Goal: Transaction & Acquisition: Purchase product/service

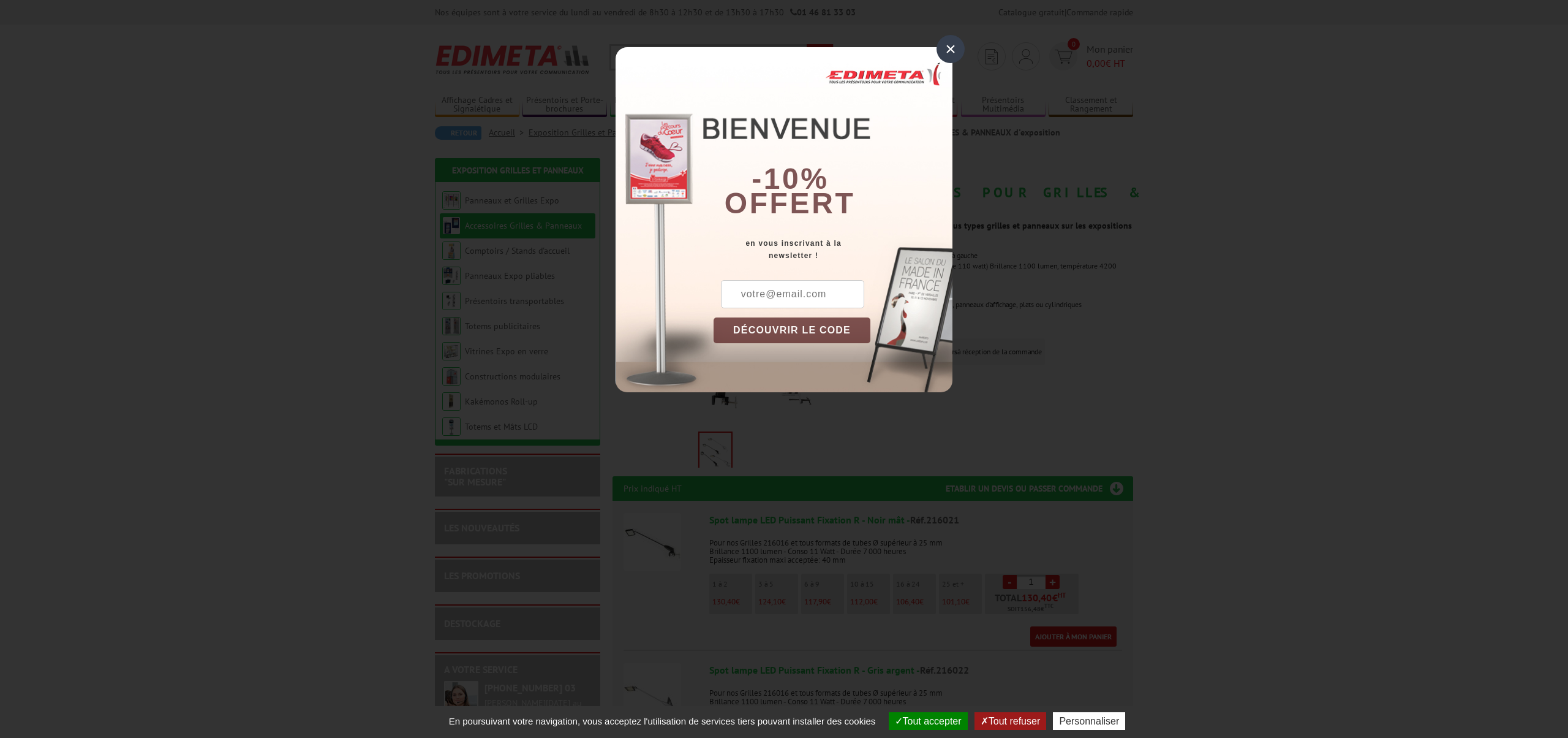
click at [951, 47] on div "×" at bounding box center [950, 49] width 29 height 29
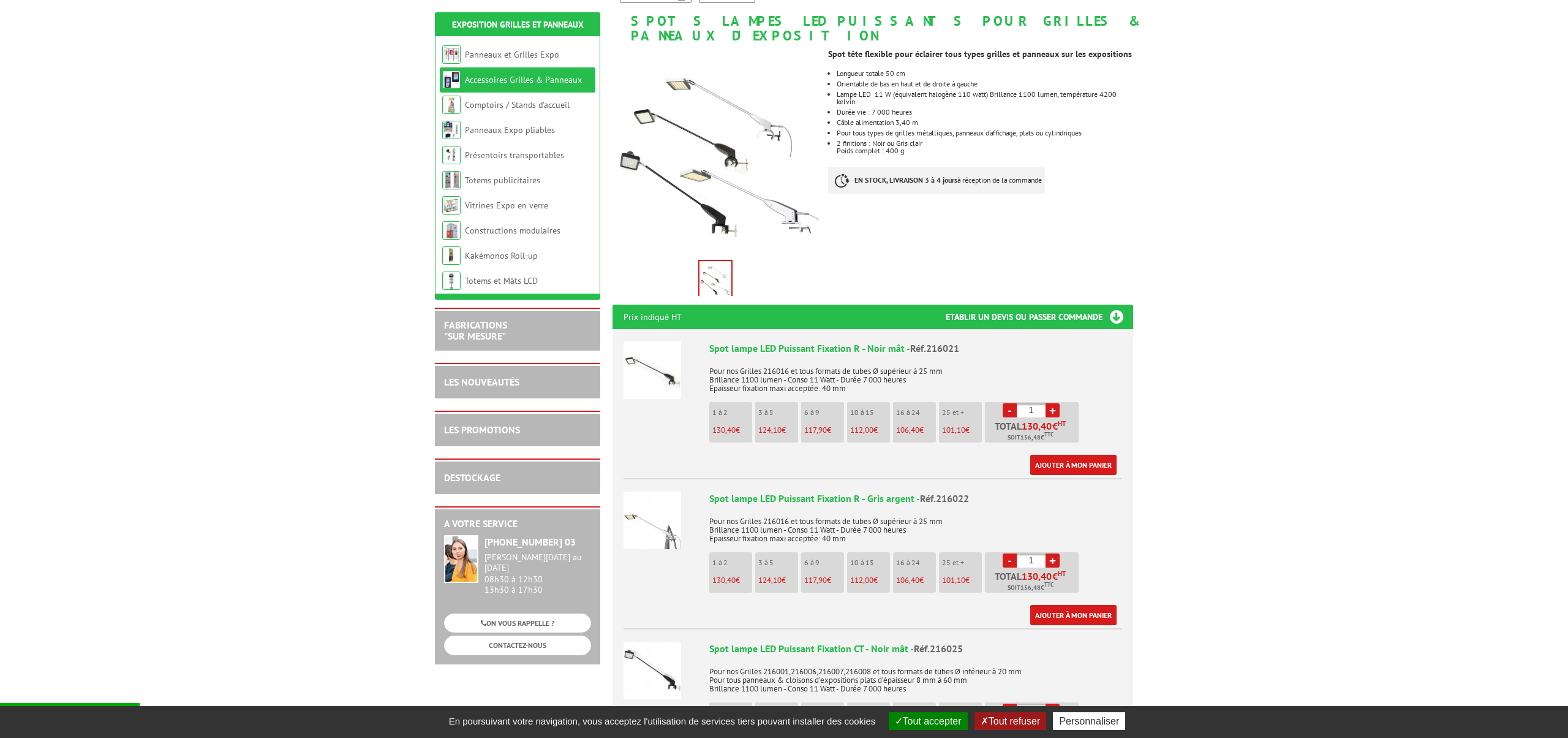
scroll to position [174, 0]
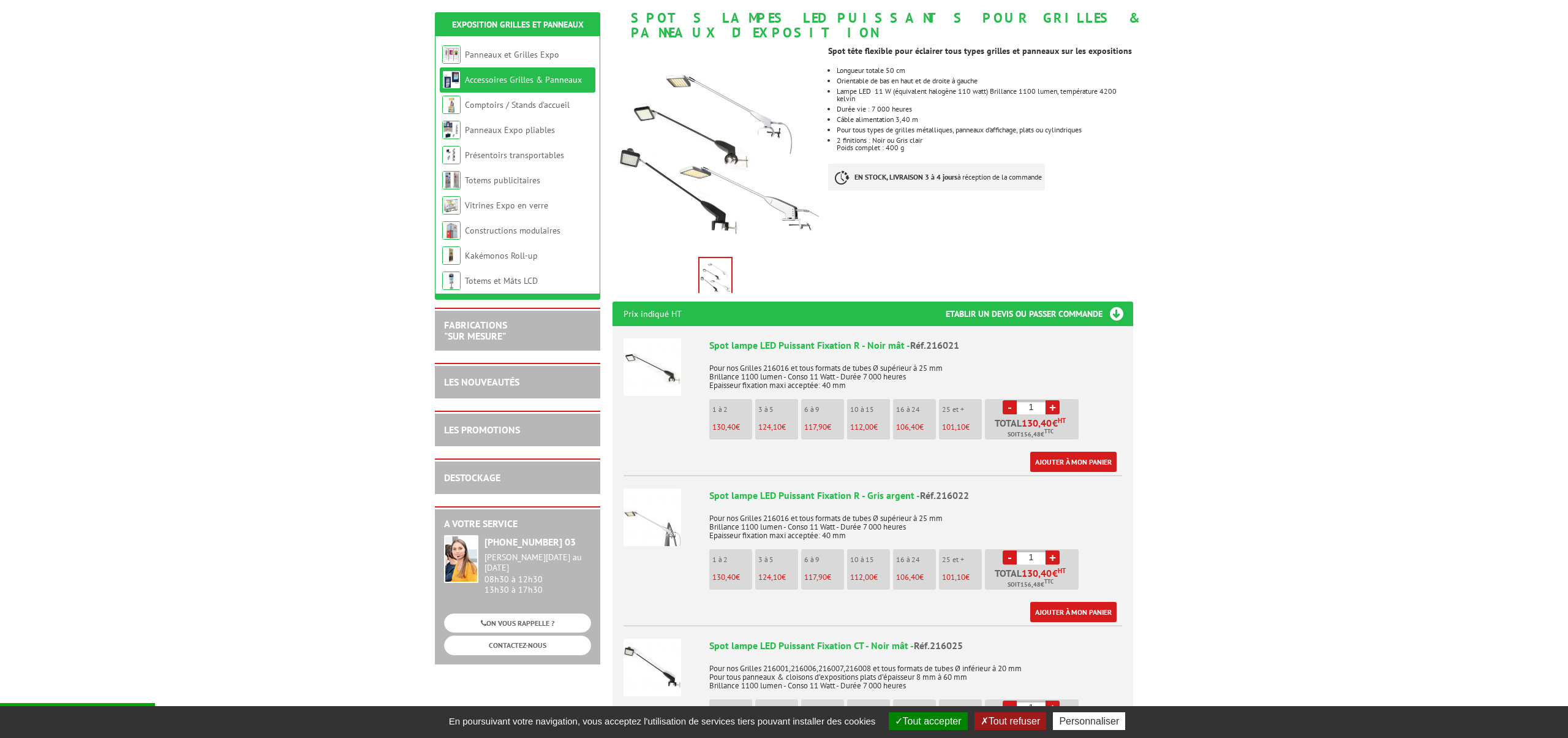
click at [742, 400] on li "1 à 2 130,40 €" at bounding box center [731, 419] width 42 height 41
click at [922, 400] on li "16 à 24 106,40 €" at bounding box center [914, 419] width 42 height 41
click at [910, 402] on li "16 à 24 106,40 €" at bounding box center [914, 419] width 42 height 41
click at [1051, 400] on link "+" at bounding box center [1052, 407] width 14 height 14
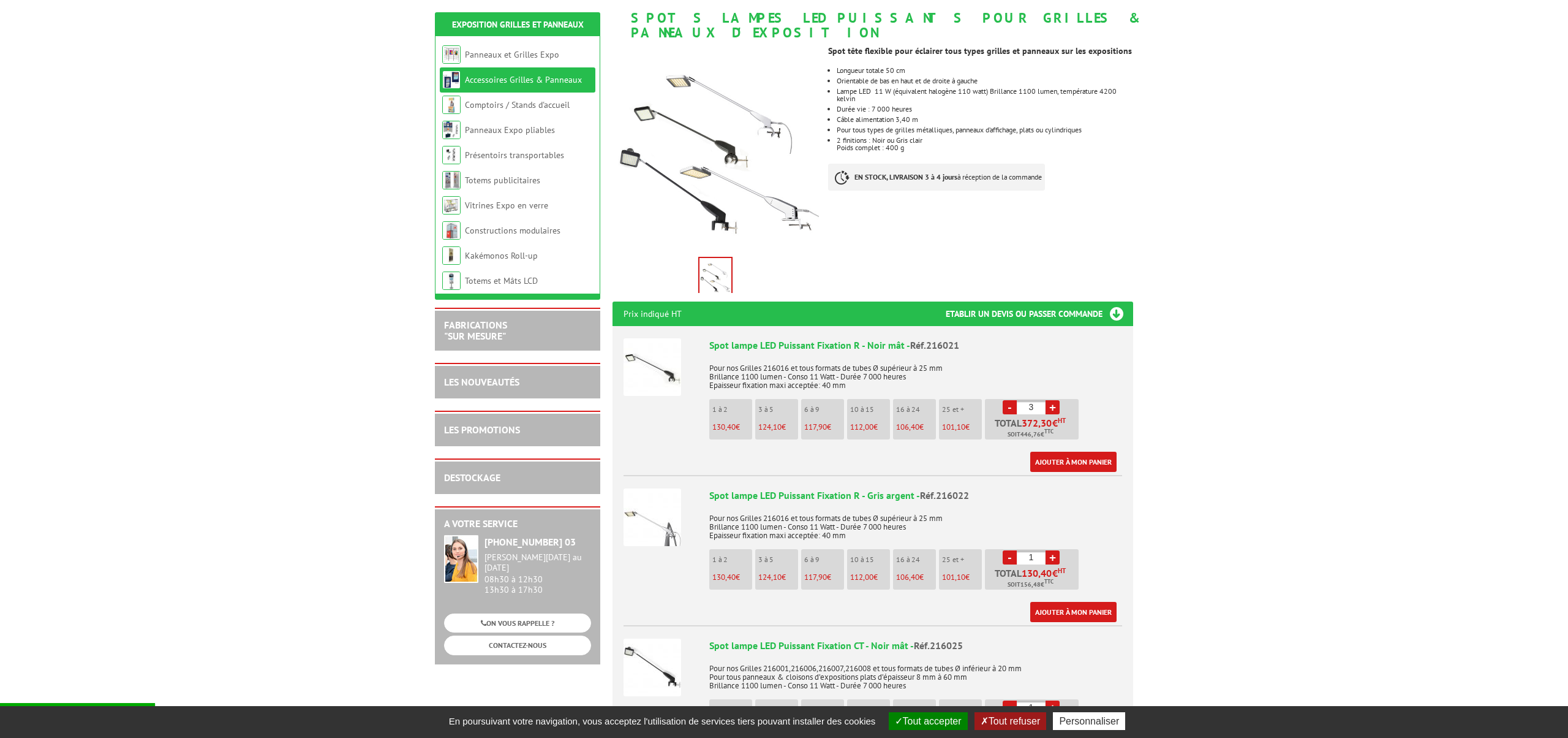
click at [1051, 400] on link "+" at bounding box center [1052, 407] width 14 height 14
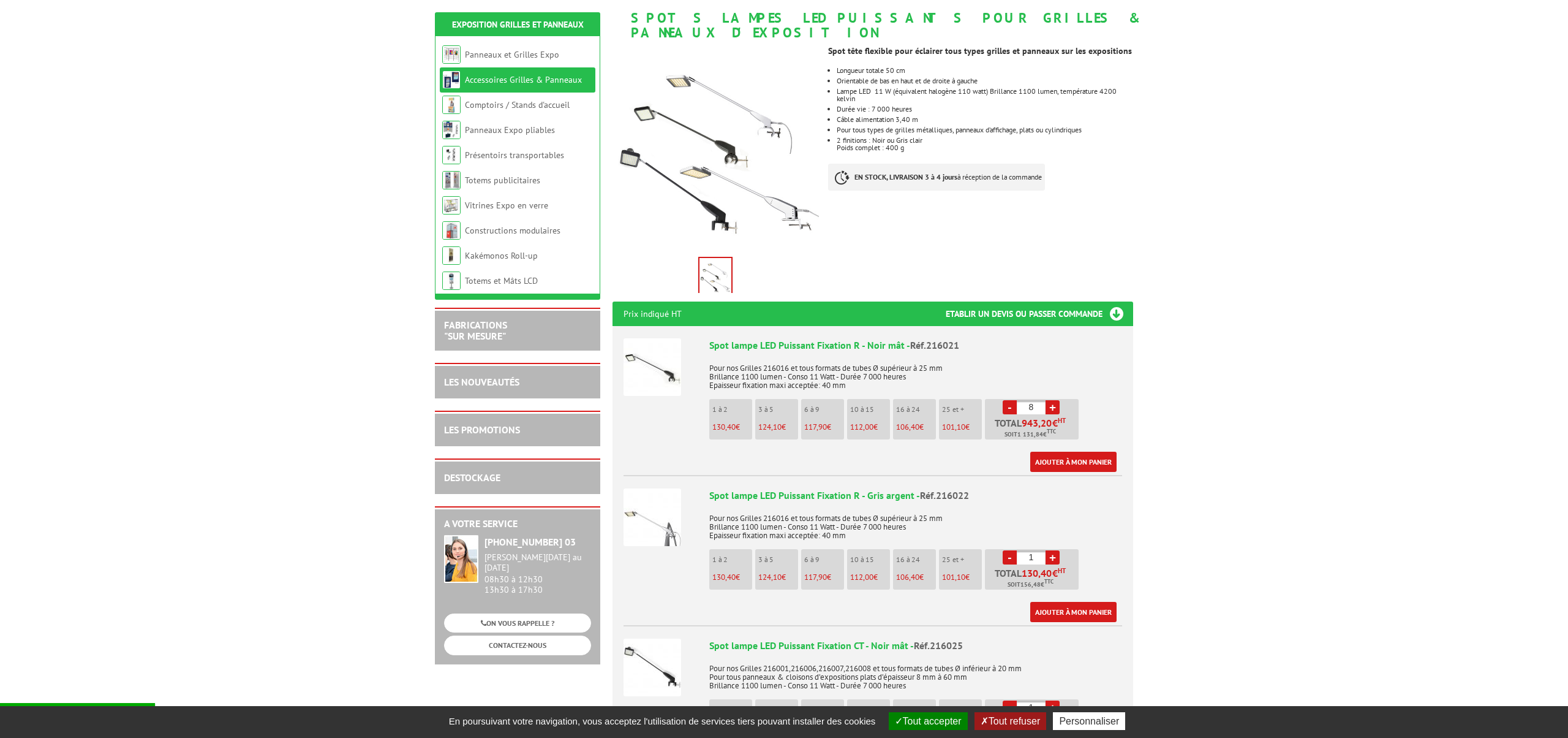
click at [1051, 400] on link "+" at bounding box center [1052, 407] width 14 height 14
click at [1010, 400] on link "-" at bounding box center [1009, 407] width 14 height 14
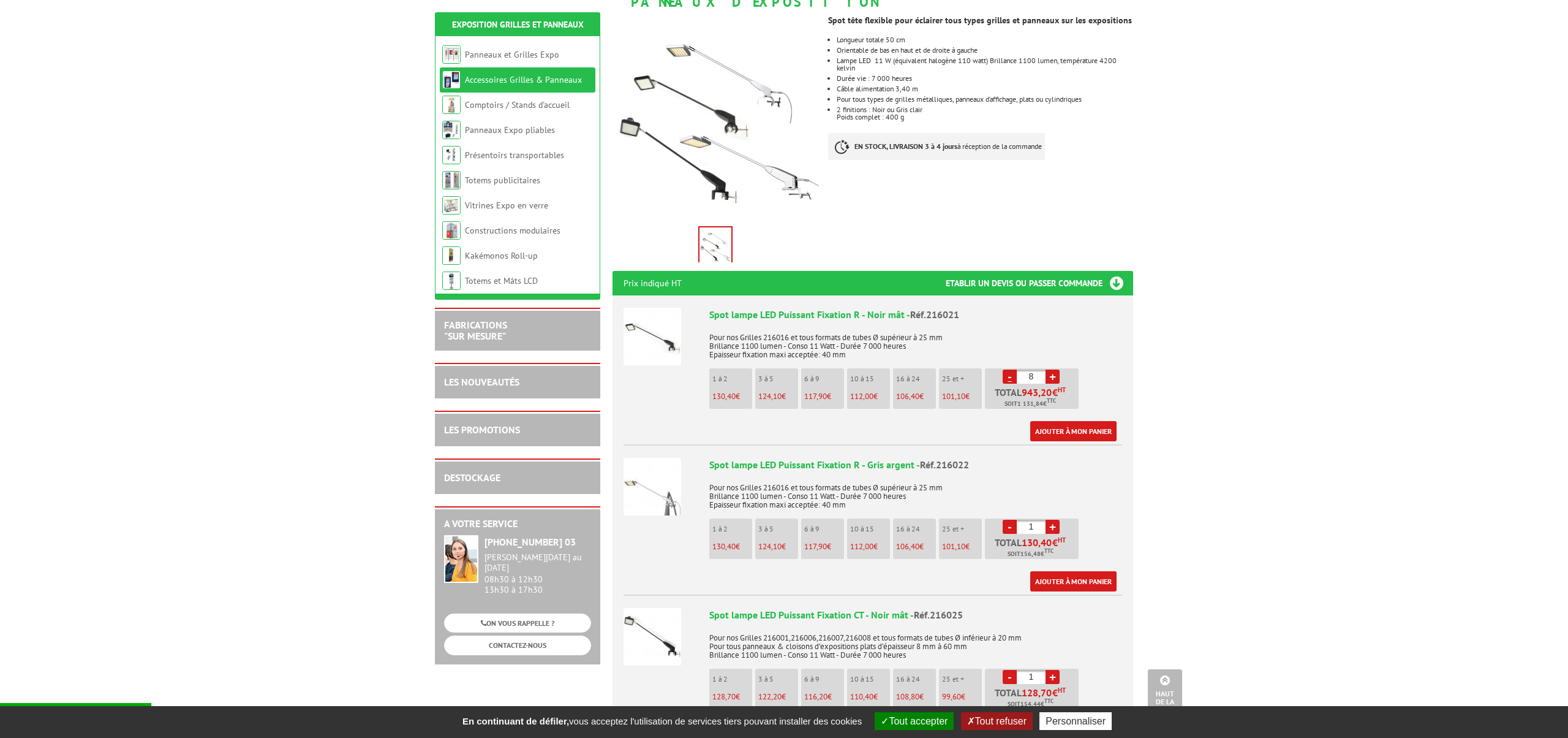
scroll to position [0, 0]
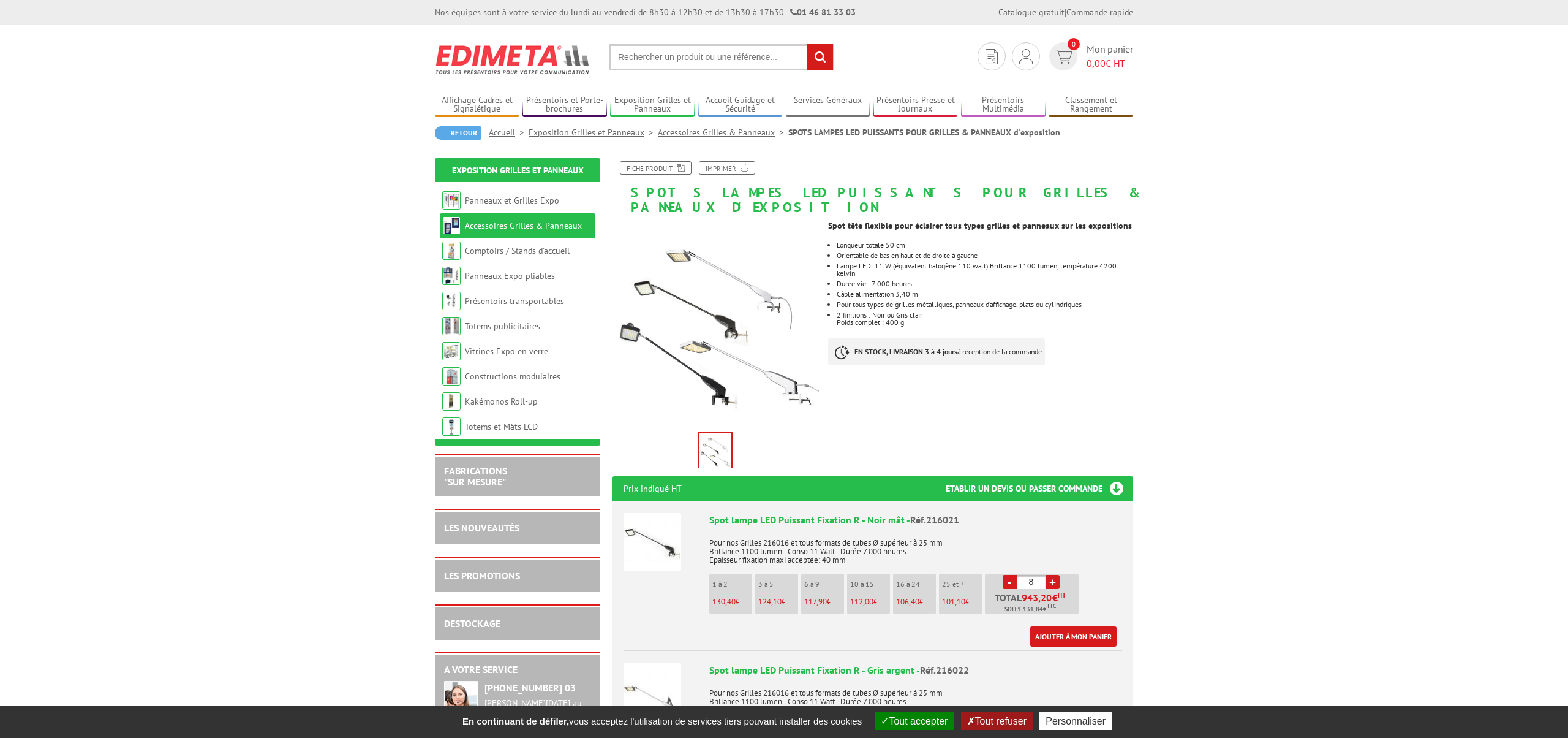
click at [1009, 575] on link "-" at bounding box center [1009, 581] width 14 height 14
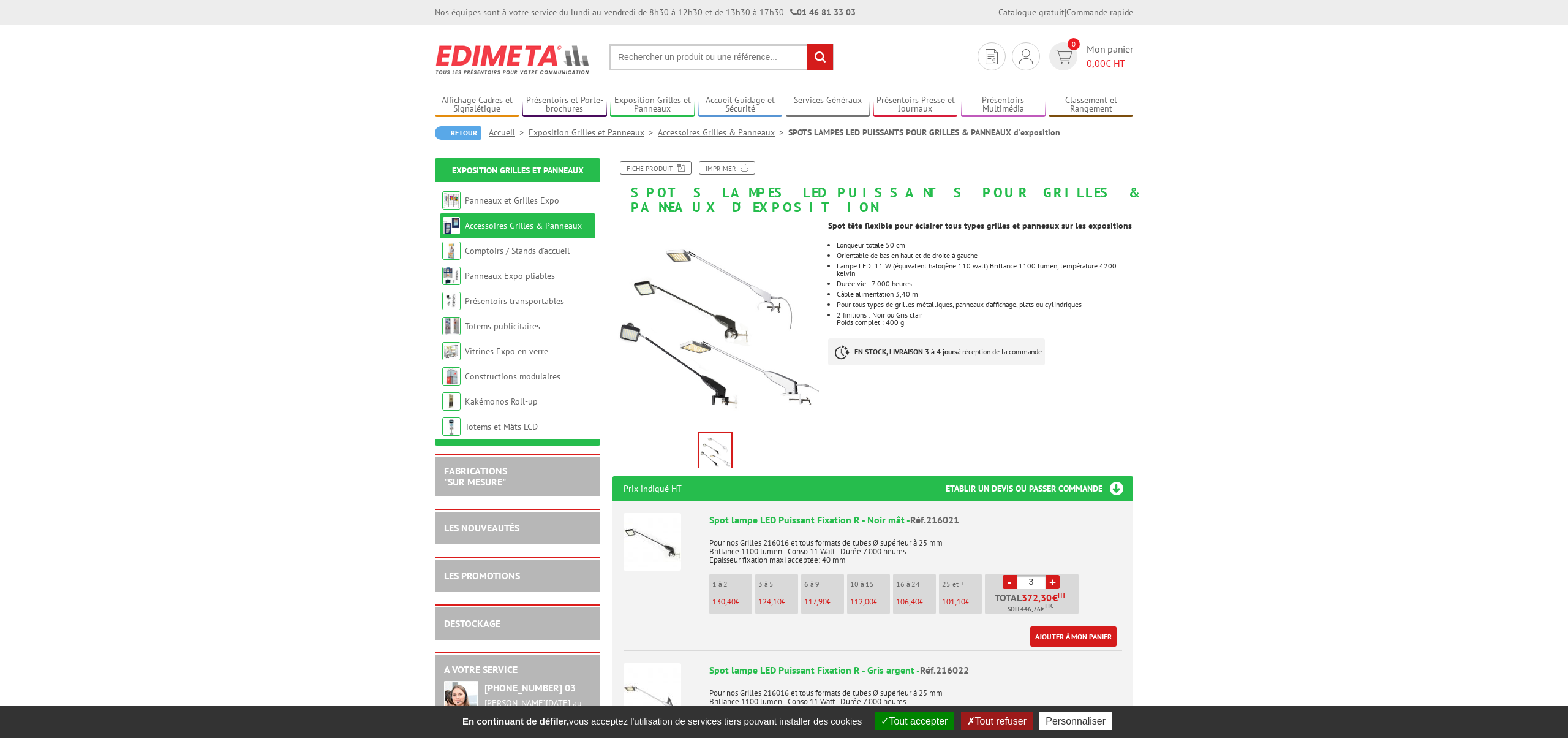
click at [1009, 575] on link "-" at bounding box center [1009, 581] width 14 height 14
type input "1"
click at [1012, 575] on link "-" at bounding box center [1009, 581] width 14 height 14
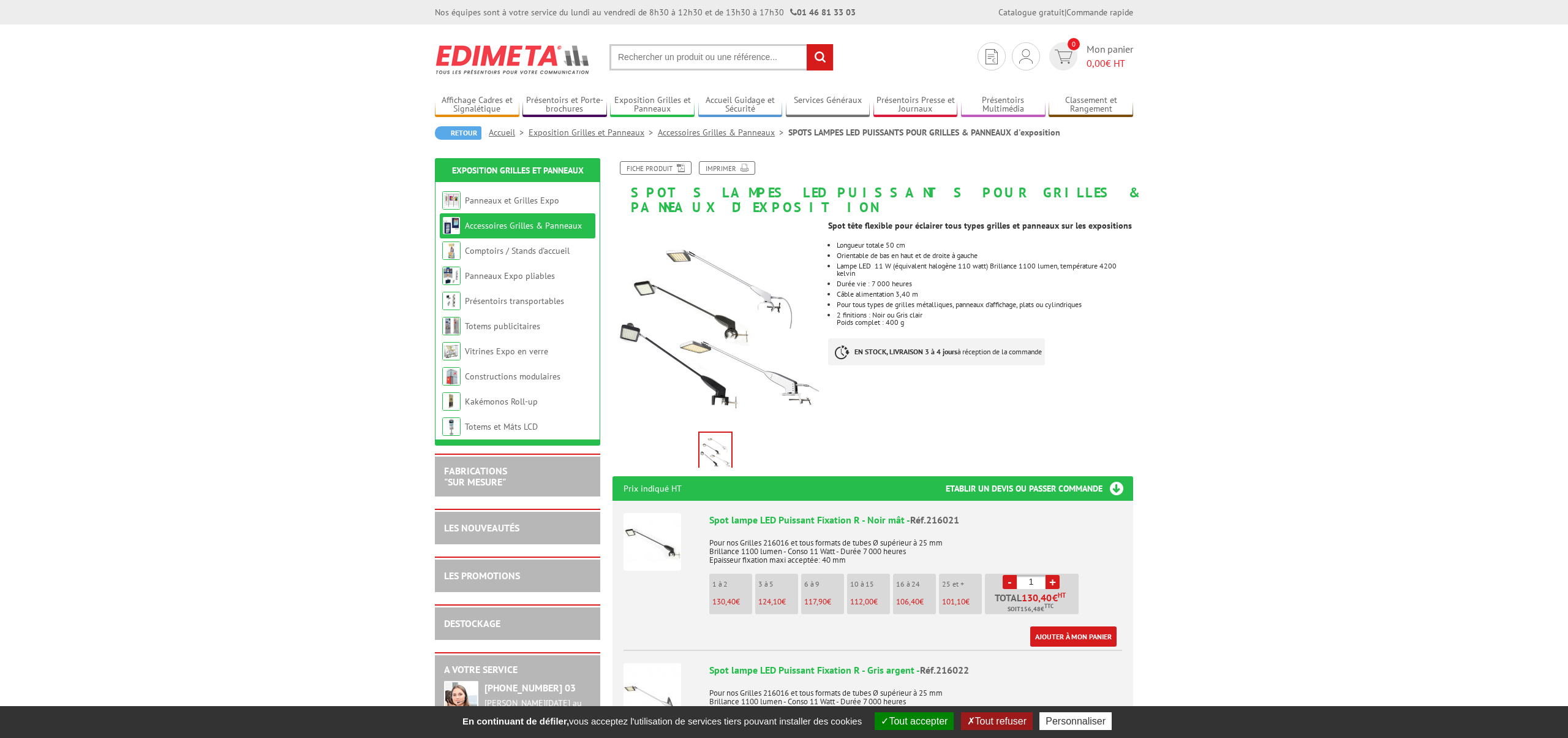
click at [1012, 575] on link "-" at bounding box center [1009, 581] width 14 height 14
drag, startPoint x: 1023, startPoint y: 590, endPoint x: 1087, endPoint y: 584, distance: 64.3
click at [1075, 592] on p "Total 130,40 € HT Soit 156,48 € TTC" at bounding box center [1033, 602] width 90 height 21
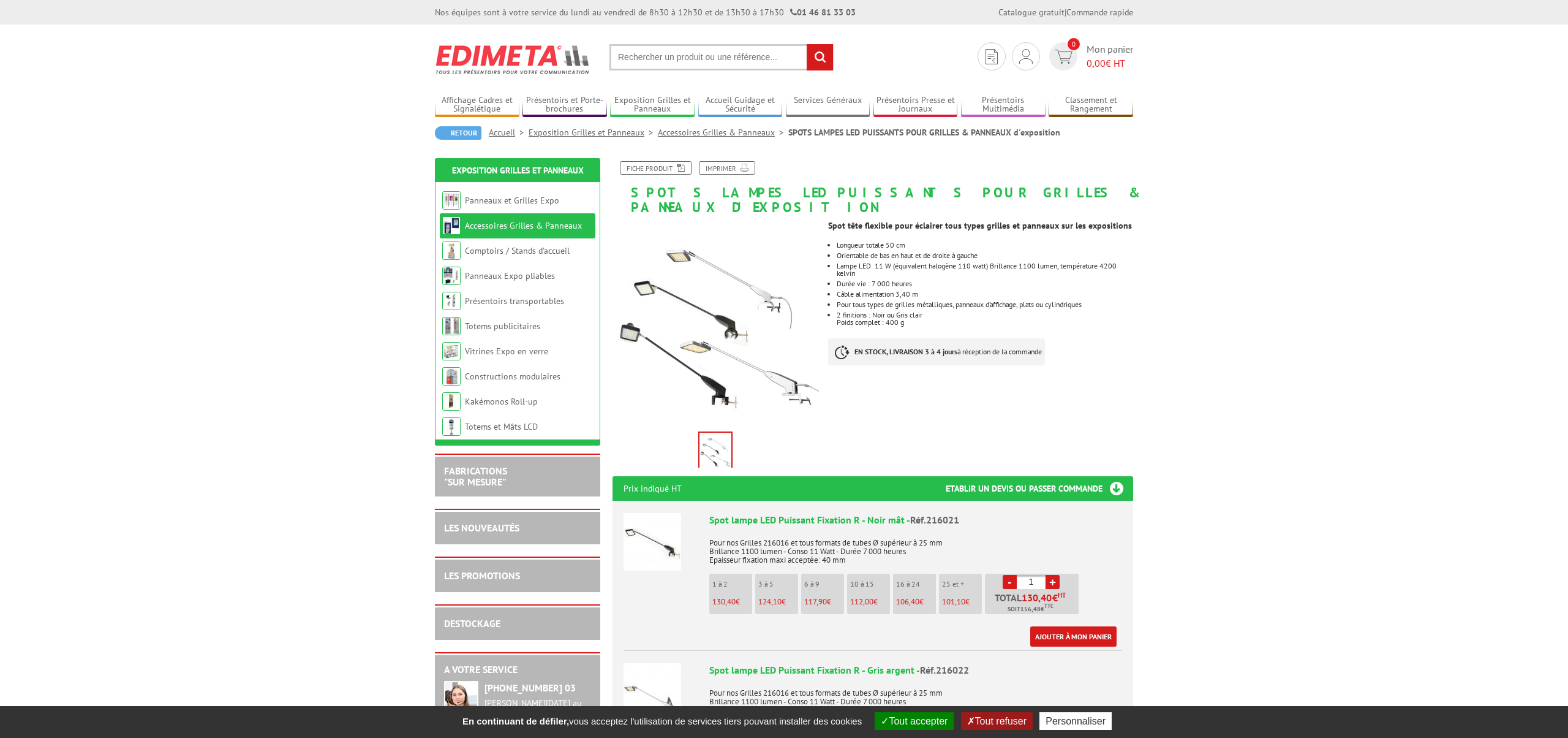
drag, startPoint x: 1072, startPoint y: 581, endPoint x: 998, endPoint y: 585, distance: 74.1
click at [998, 592] on p "Total 130,40 € HT Soit 156,48 € TTC" at bounding box center [1033, 602] width 90 height 21
